Goal: Transaction & Acquisition: Obtain resource

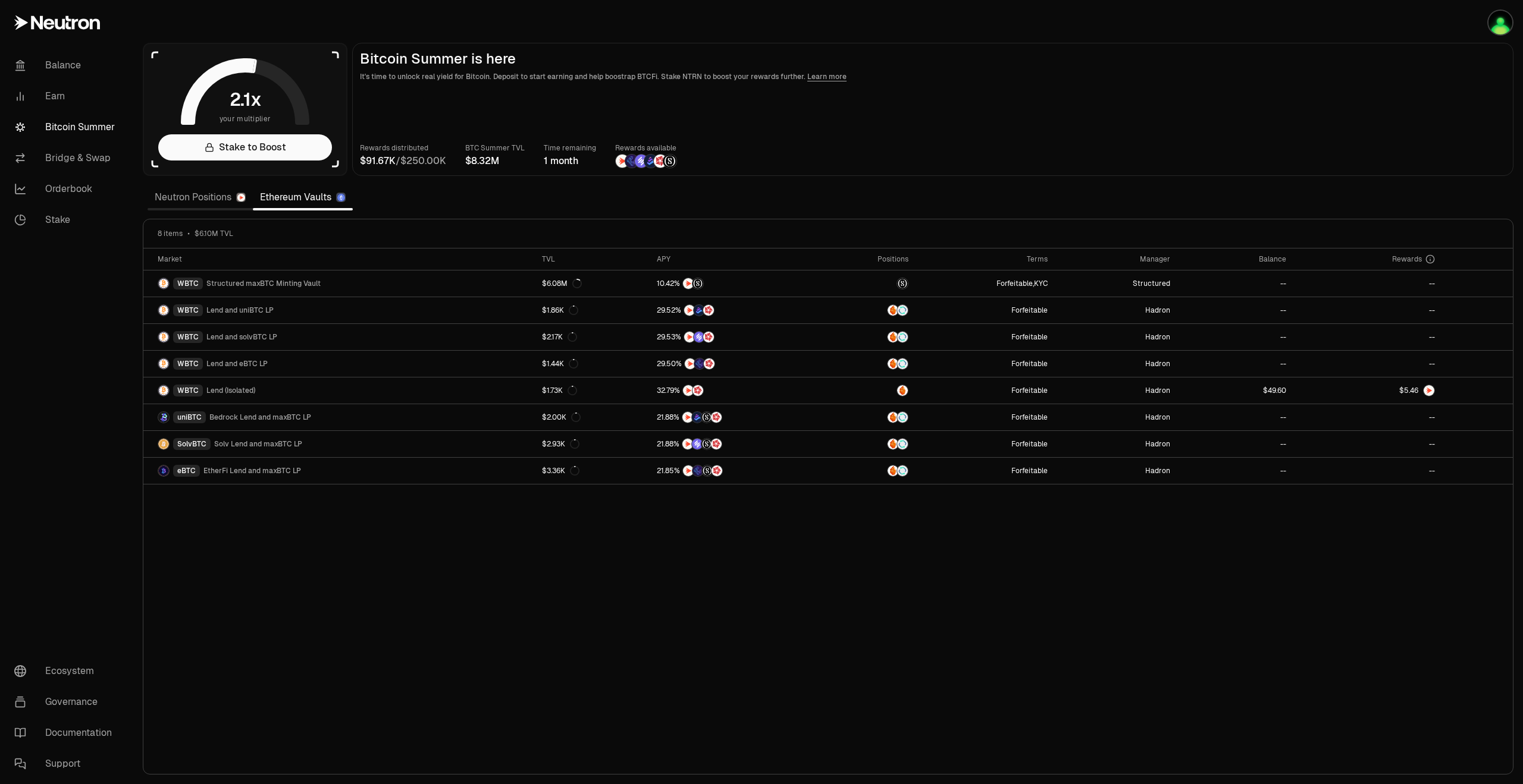
click at [197, 190] on link "Neutron Positions" at bounding box center [200, 197] width 105 height 24
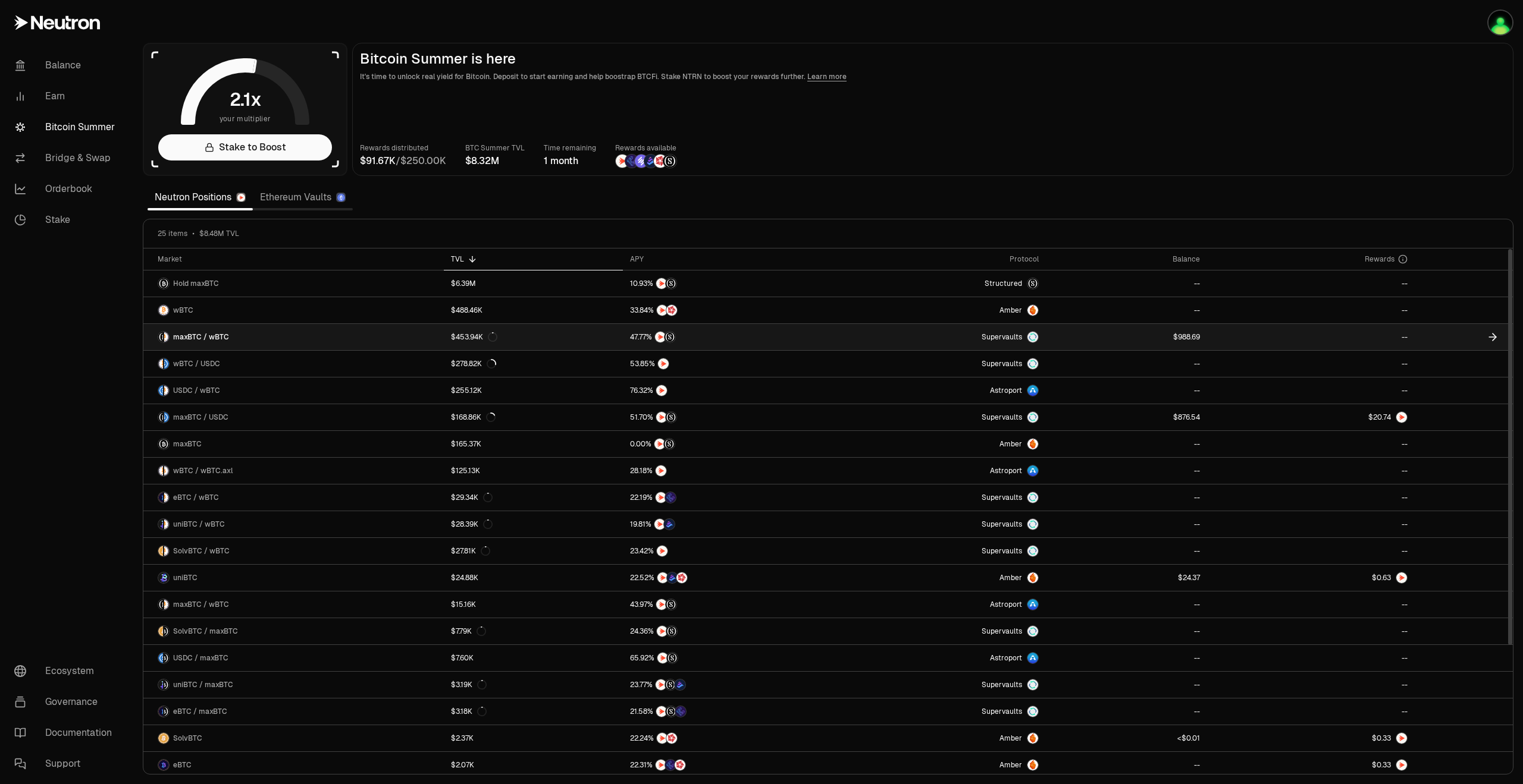
click at [327, 343] on link "maxBTC / wBTC" at bounding box center [293, 337] width 300 height 26
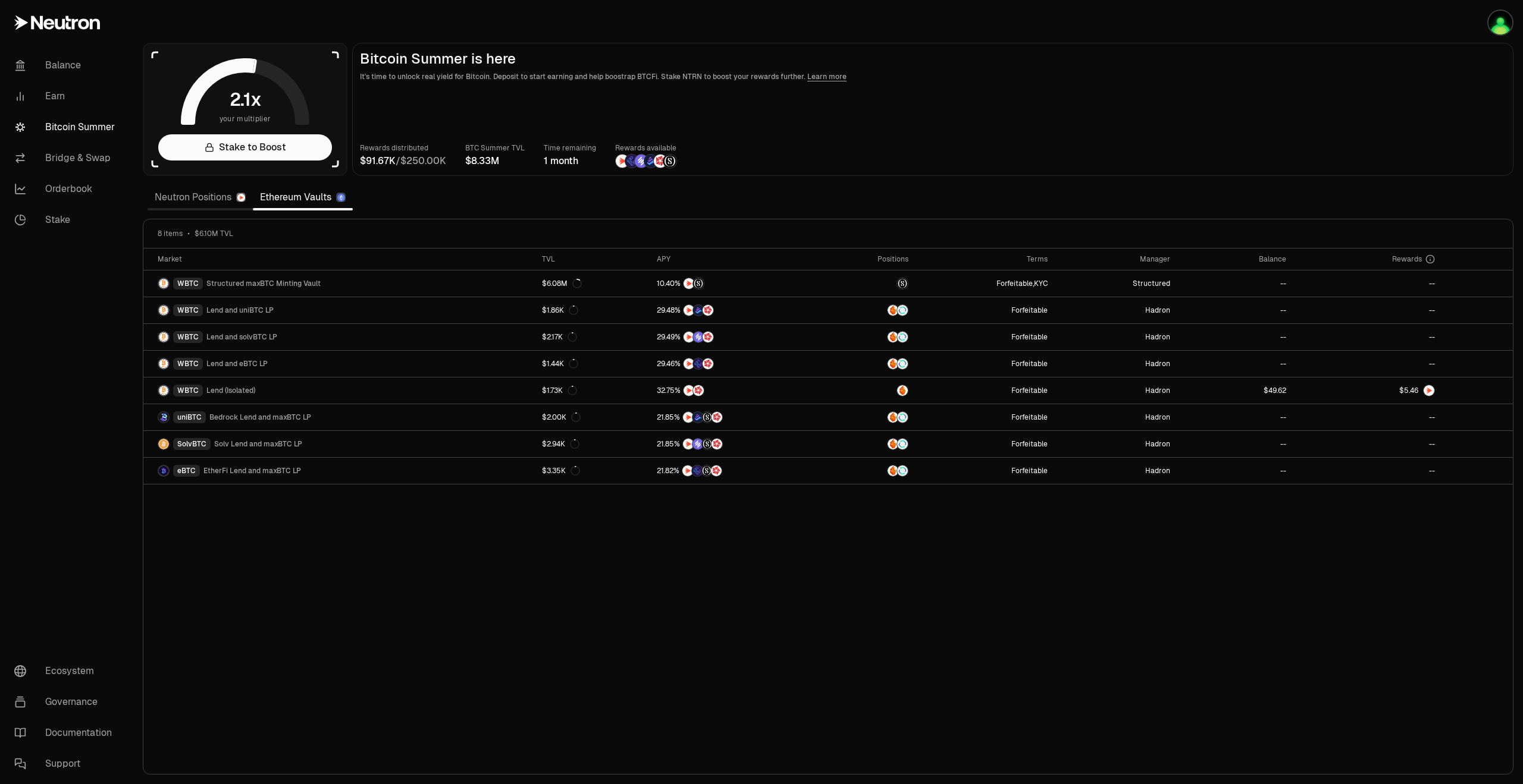
click at [214, 200] on link "Neutron Positions" at bounding box center [200, 197] width 105 height 24
